Goal: Task Accomplishment & Management: Complete application form

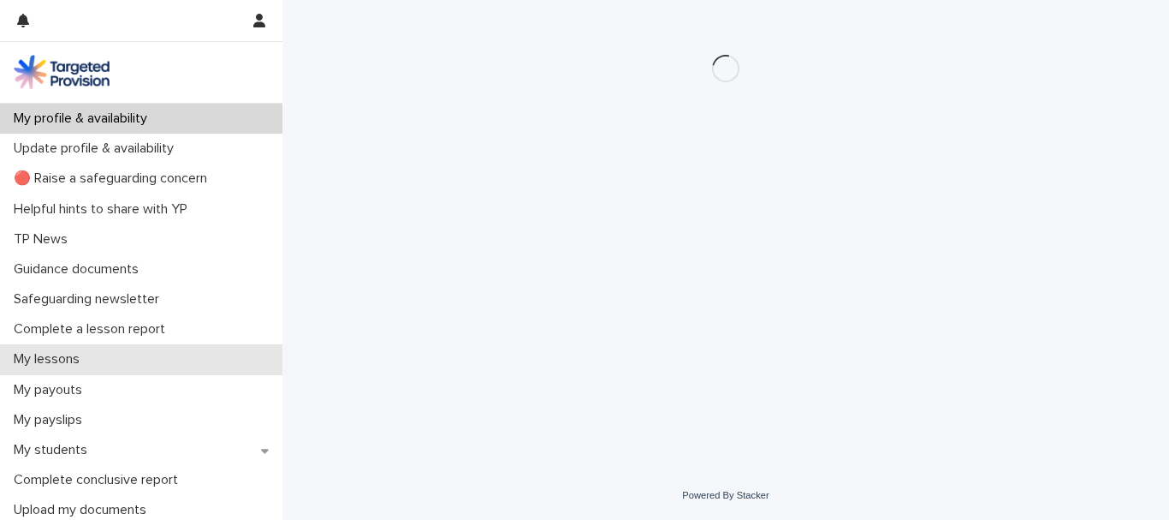
click at [66, 367] on p "My lessons" at bounding box center [50, 359] width 86 height 16
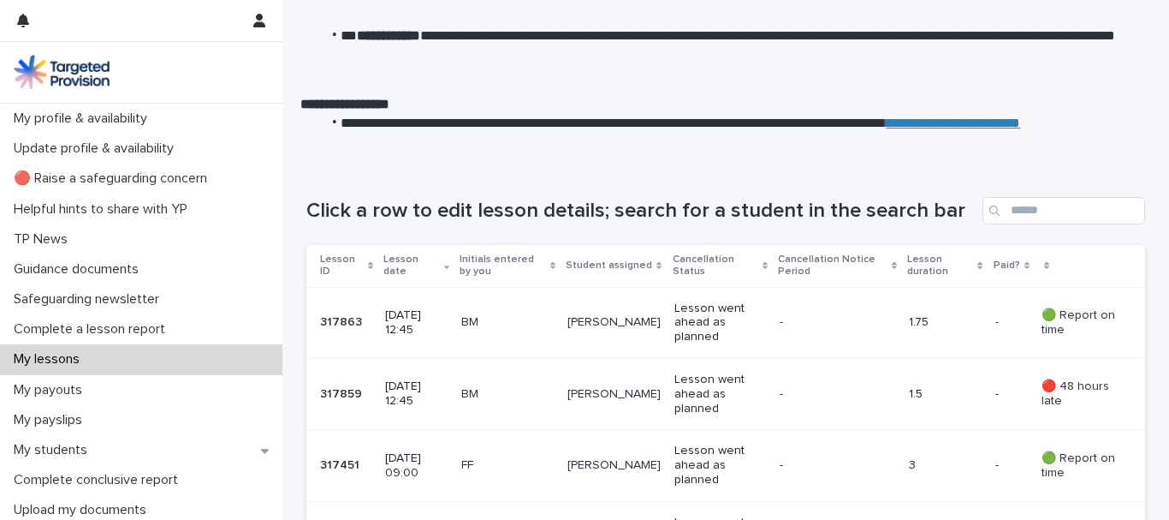
scroll to position [231, 0]
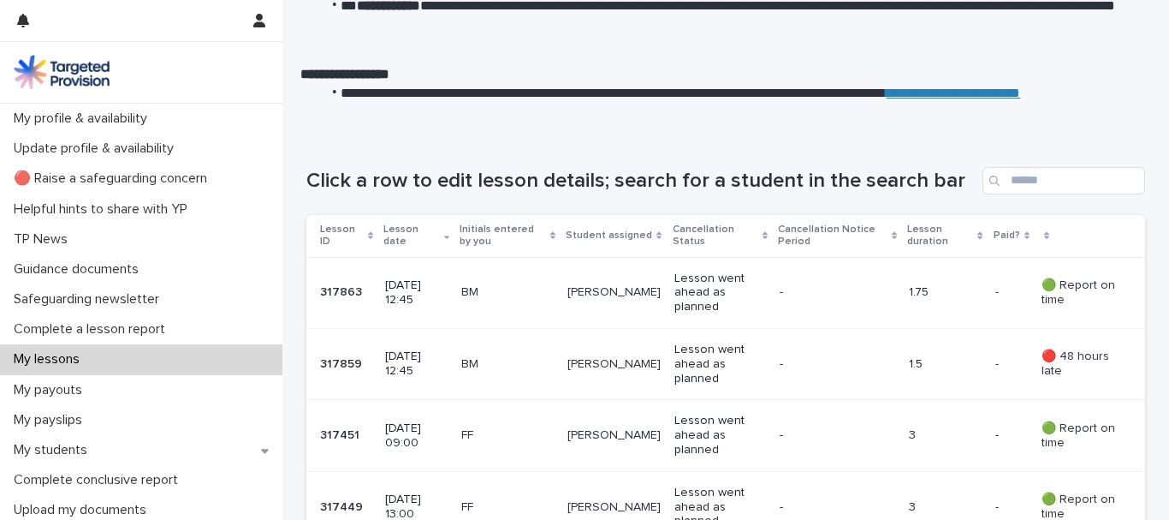
click at [717, 314] on p "Lesson went ahead as planned" at bounding box center [720, 292] width 92 height 43
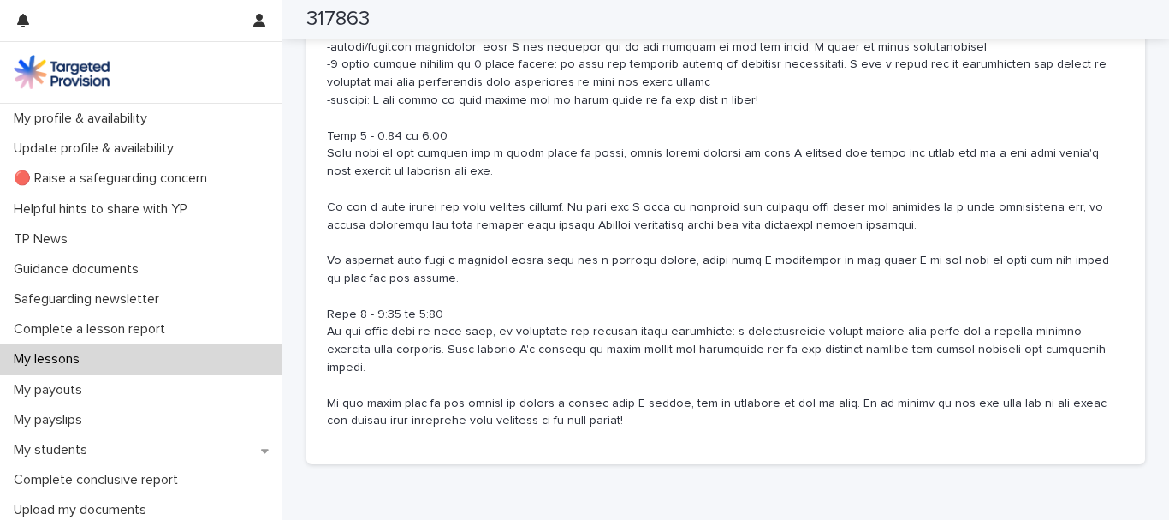
scroll to position [1284, 0]
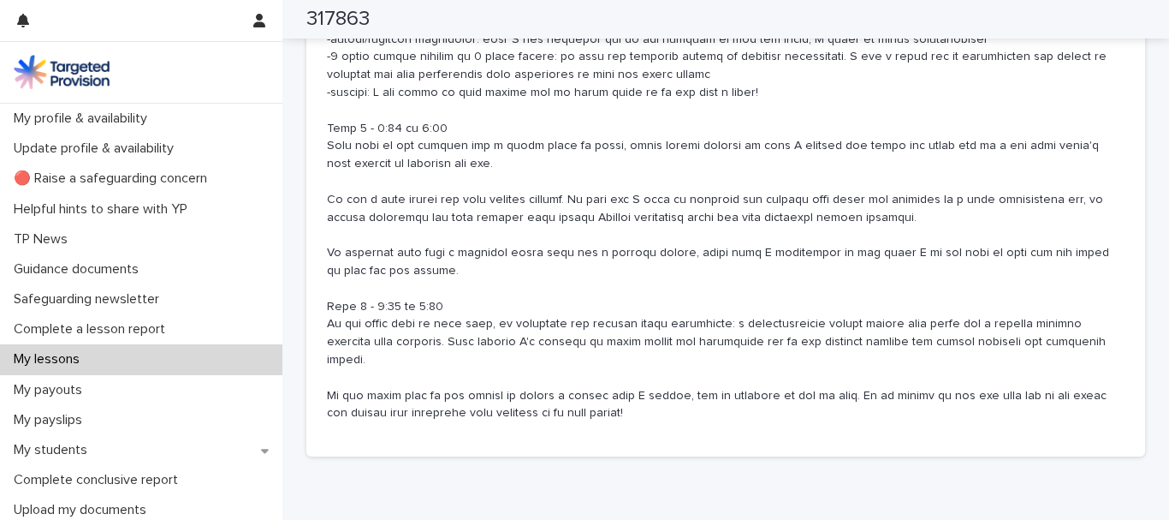
drag, startPoint x: 330, startPoint y: 128, endPoint x: 769, endPoint y: 190, distance: 442.5
click at [769, 190] on div "Lesson aims and objectives - to build trusting relationships with adults and ot…" at bounding box center [725, 144] width 839 height 623
copy p "- to build trusting relationships with adults and other professionals - to supp…"
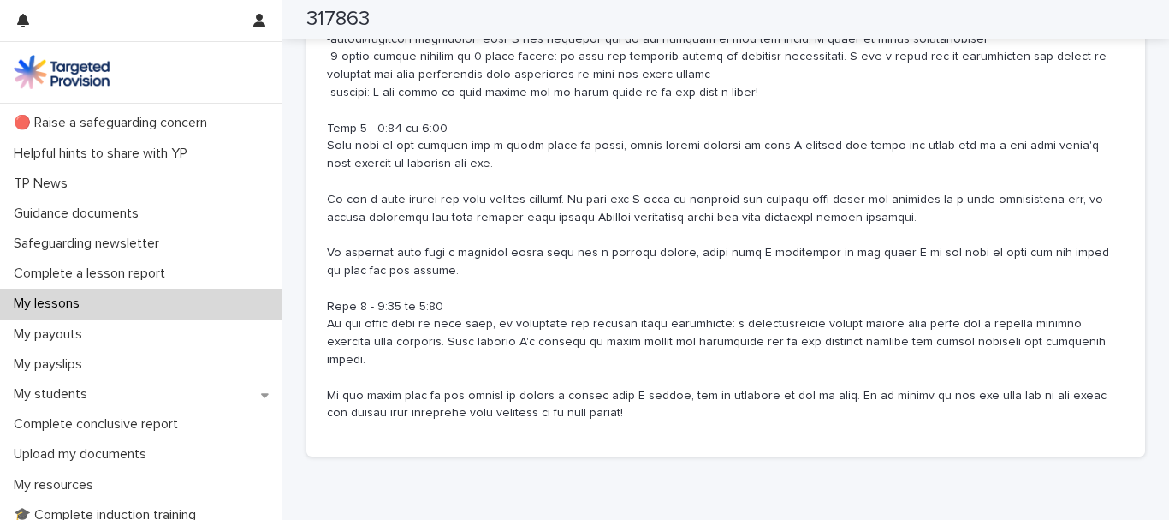
scroll to position [86, 0]
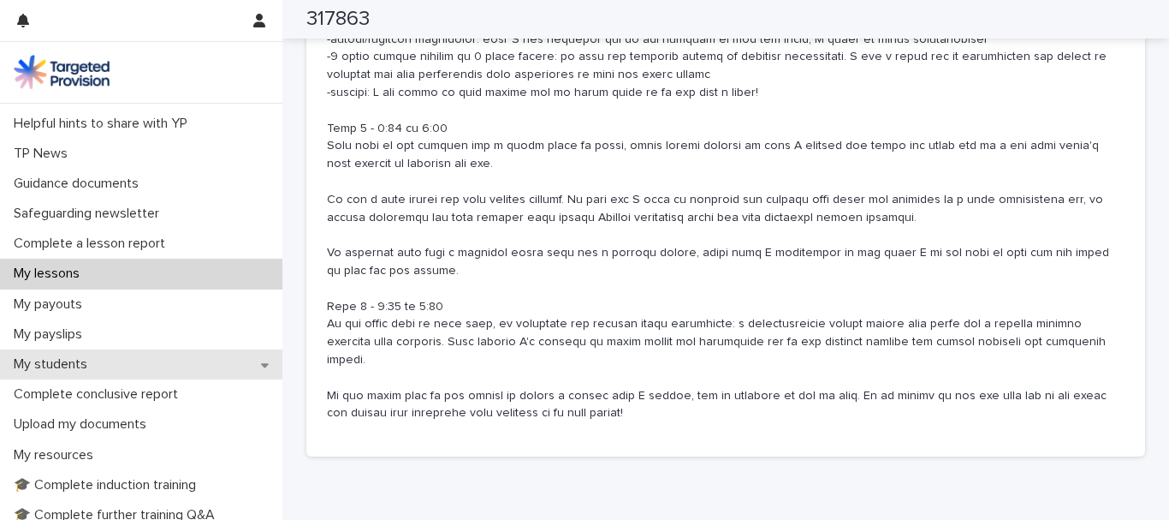
click at [101, 372] on p "My students" at bounding box center [54, 364] width 94 height 16
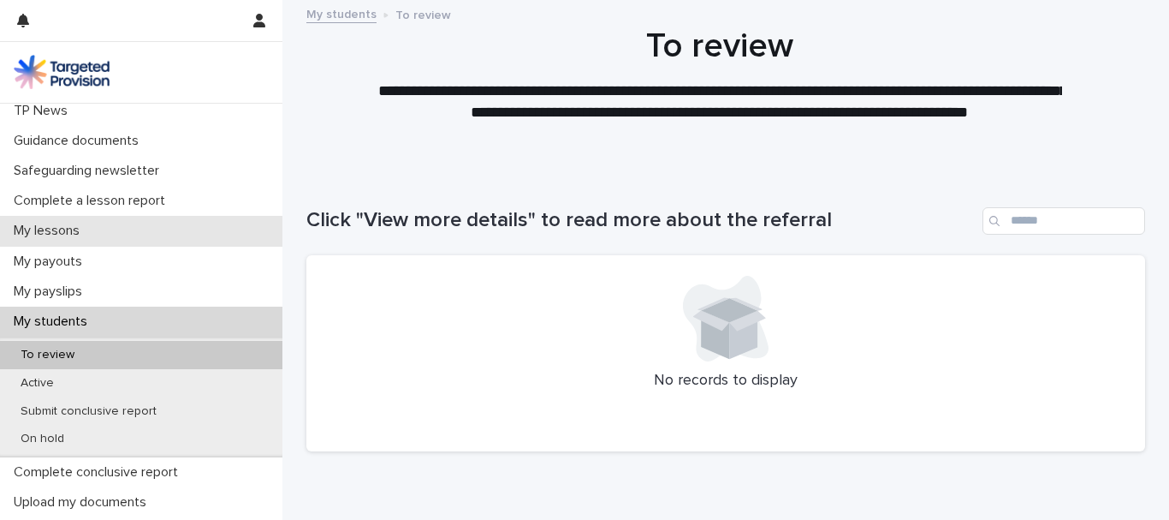
scroll to position [171, 0]
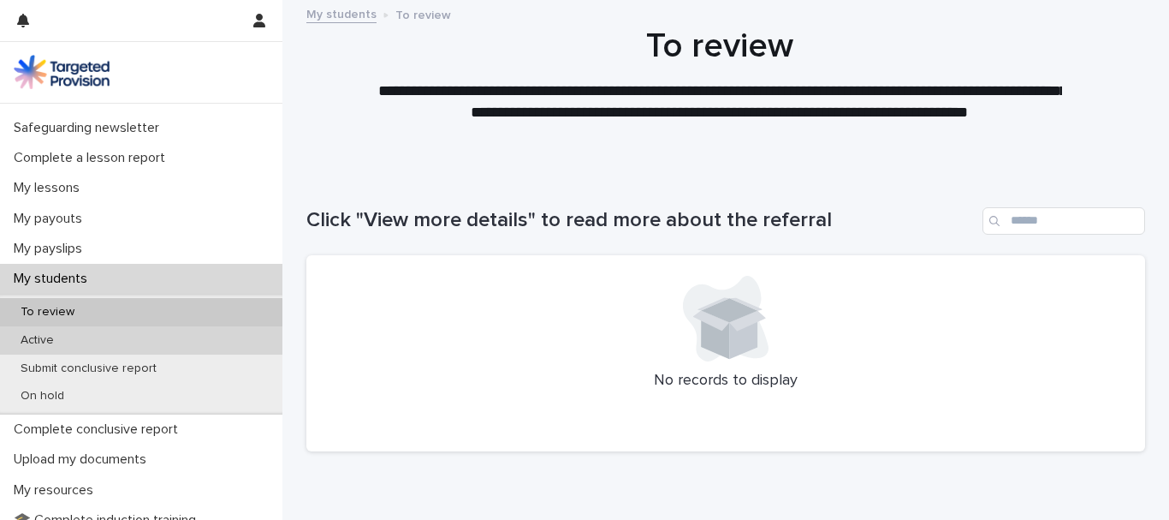
click at [92, 354] on div "Active" at bounding box center [141, 340] width 282 height 28
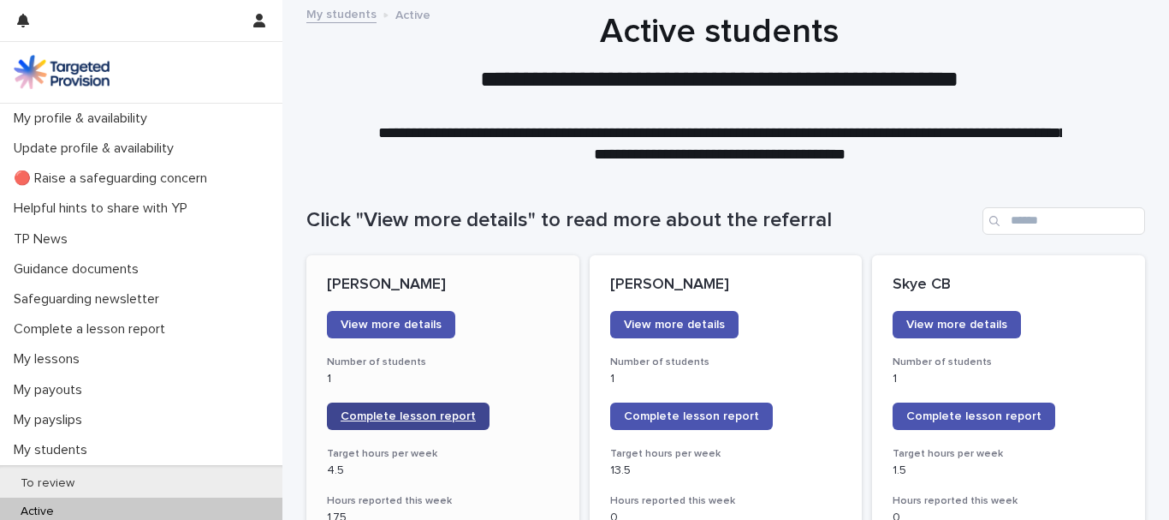
click at [386, 422] on span "Complete lesson report" at bounding box center [408, 416] width 135 height 12
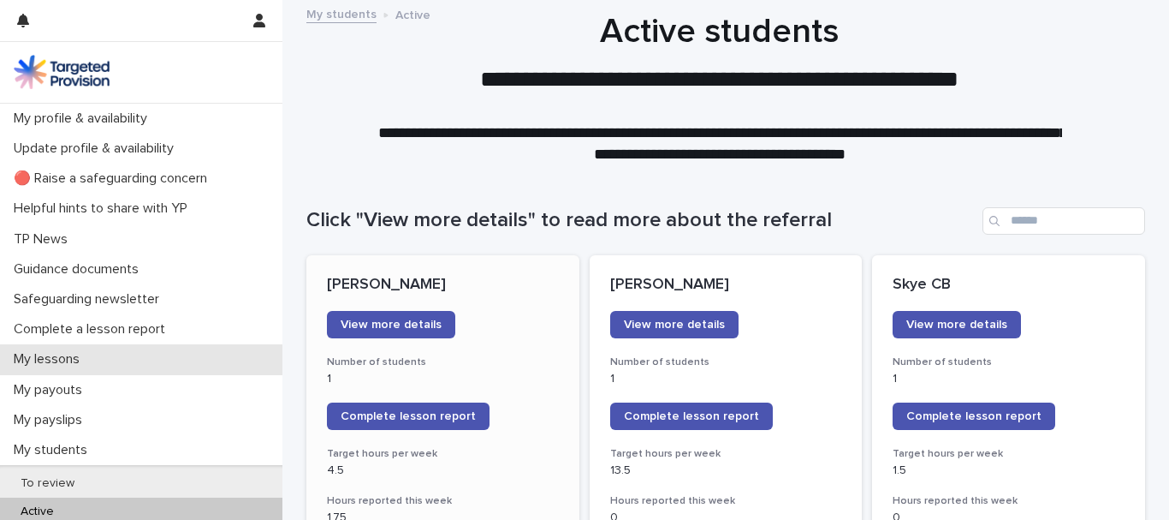
click at [93, 367] on p "My lessons" at bounding box center [50, 359] width 86 height 16
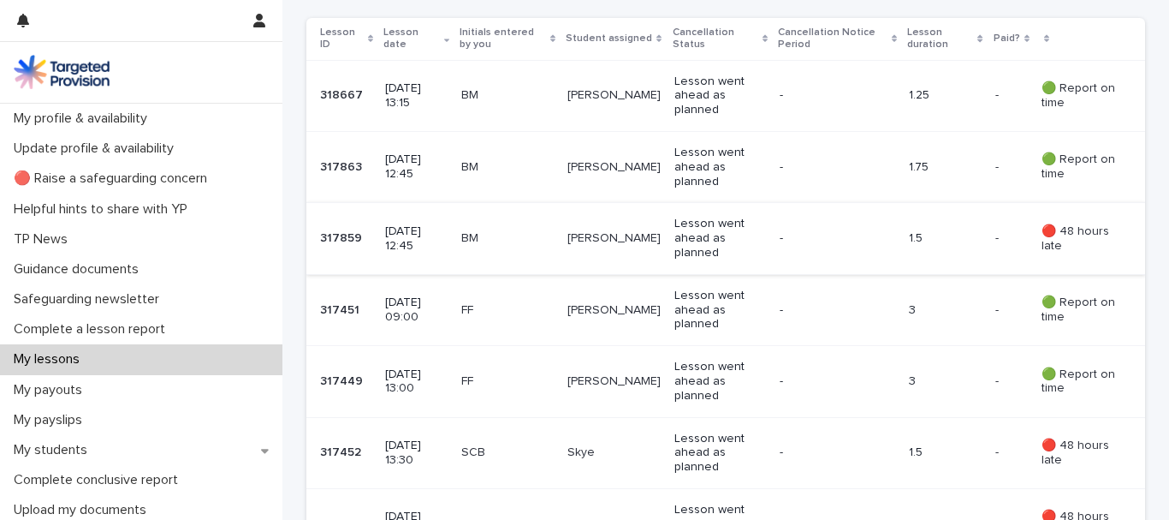
scroll to position [514, 0]
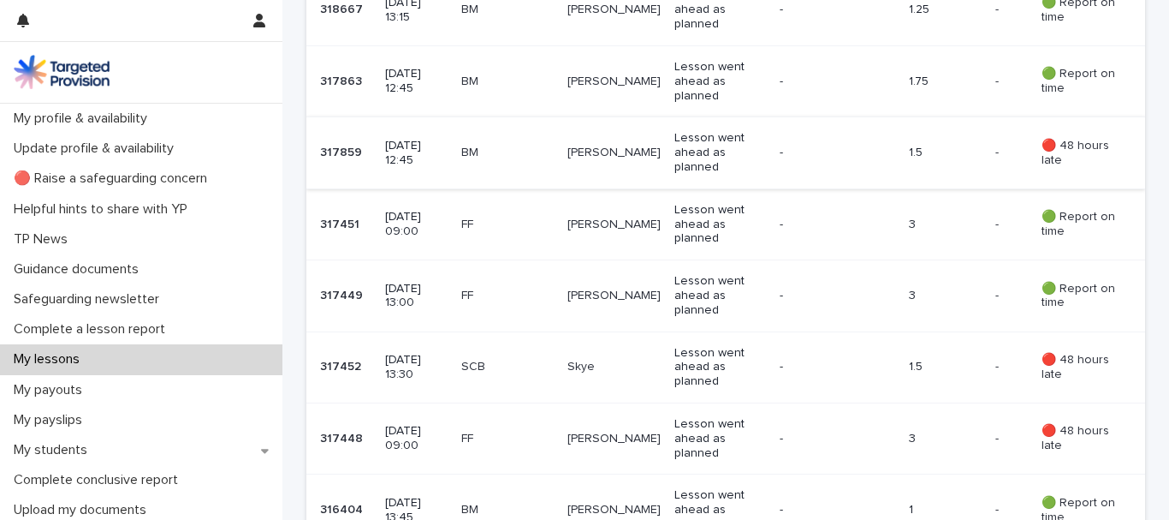
click at [586, 259] on td "[PERSON_NAME]" at bounding box center [614, 223] width 107 height 71
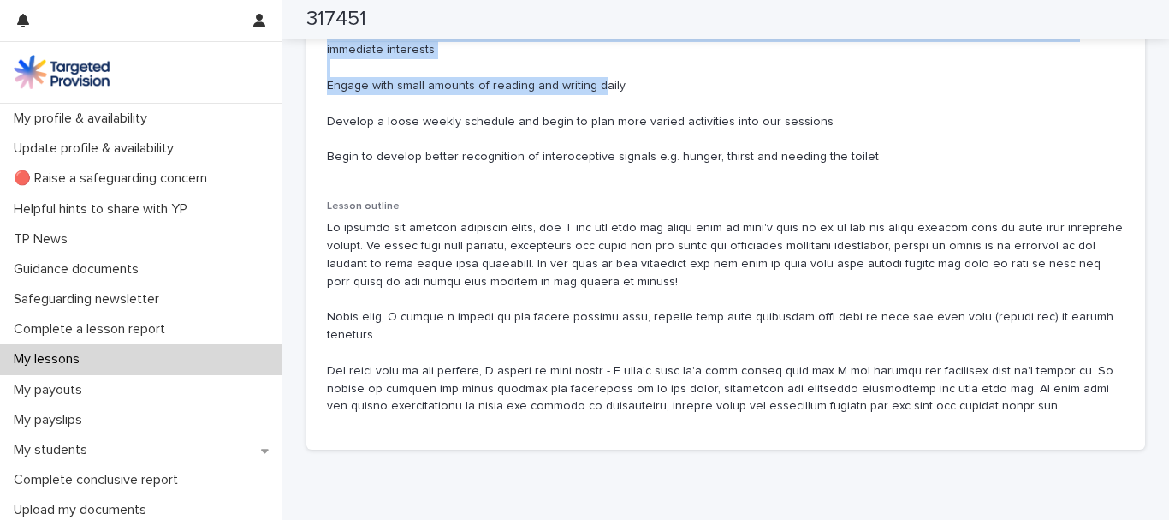
scroll to position [1198, 0]
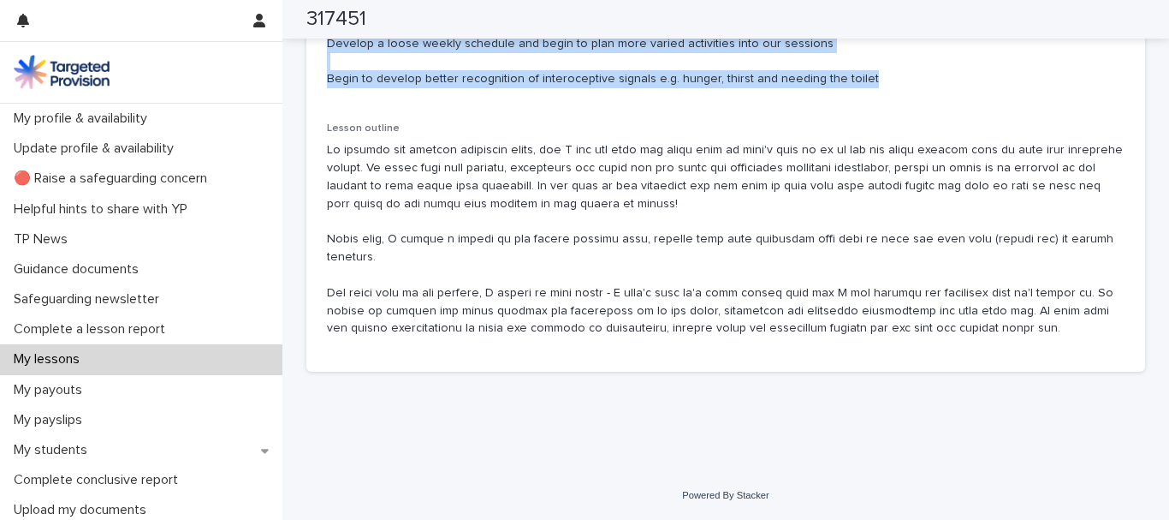
drag, startPoint x: 324, startPoint y: 297, endPoint x: 1007, endPoint y: 372, distance: 687.1
click at [1007, 371] on div "Lesson aims and objectives Continue working on reciprocity in conversation, ask…" at bounding box center [725, 148] width 839 height 445
copy p "Continue working on reciprocity in conversation, asking questions of others and…"
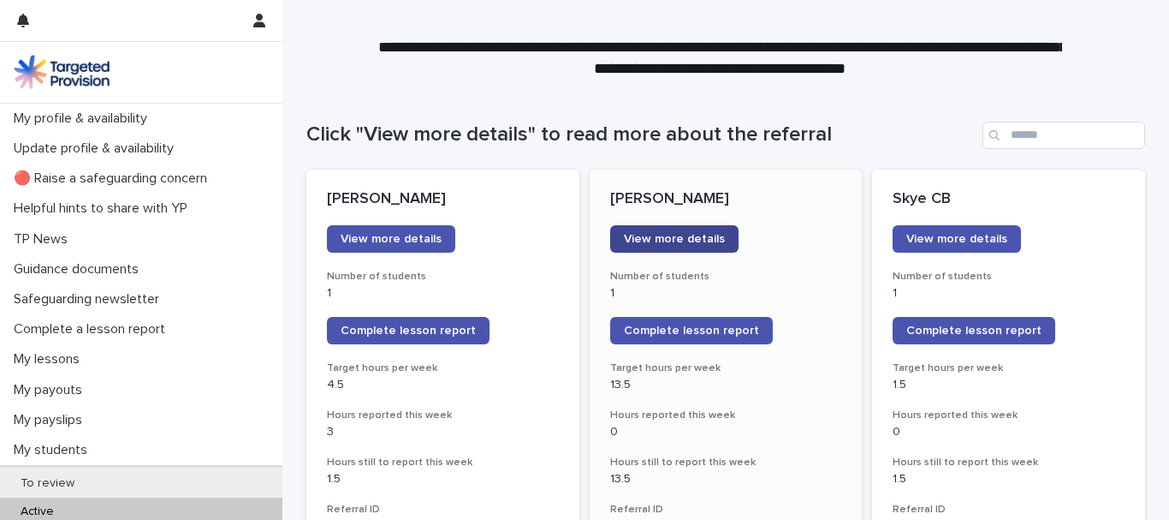
scroll to position [171, 0]
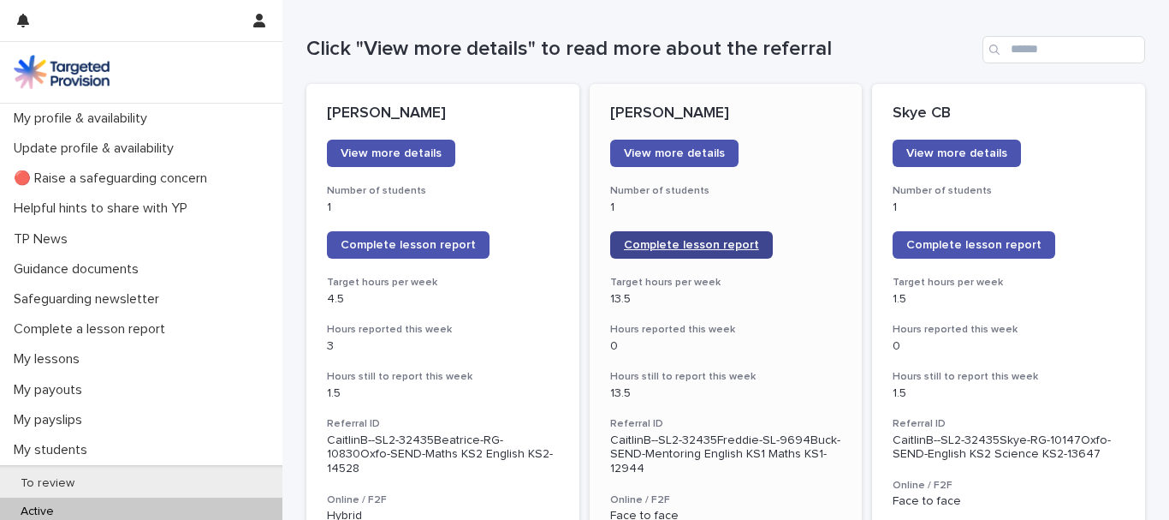
click at [759, 251] on span "Complete lesson report" at bounding box center [691, 245] width 135 height 12
click at [721, 251] on span "Complete lesson report" at bounding box center [691, 245] width 135 height 12
